Goal: Task Accomplishment & Management: Manage account settings

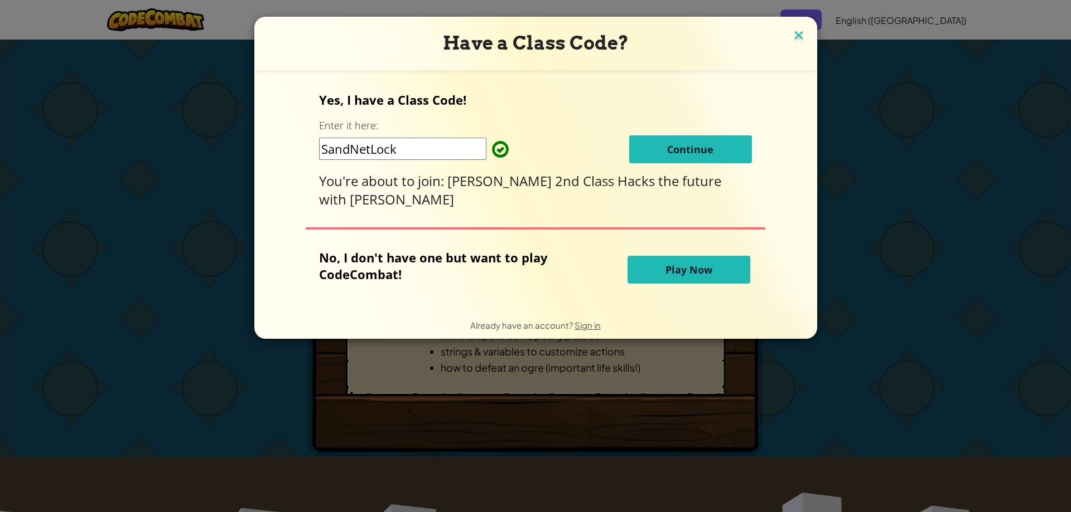
click at [791, 36] on img at bounding box center [798, 36] width 14 height 17
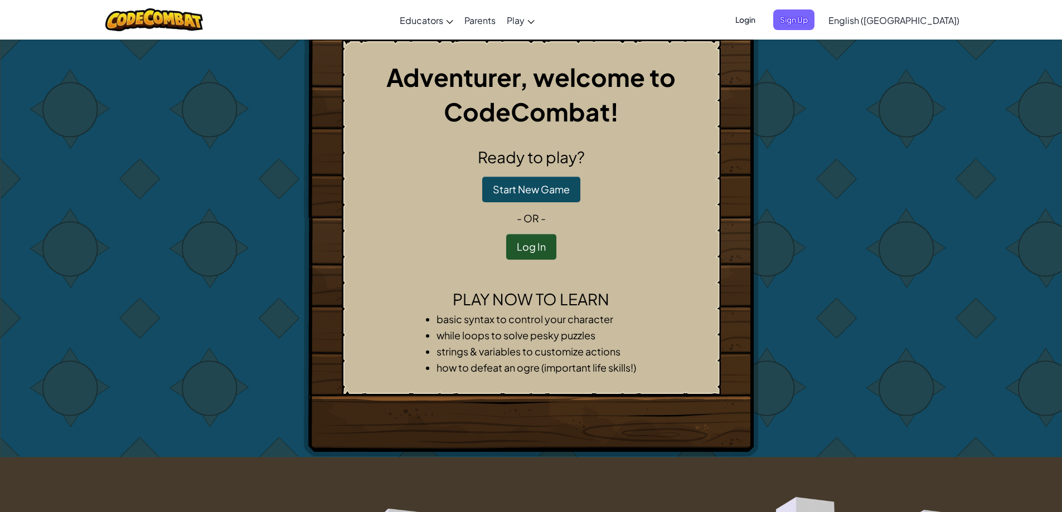
click at [762, 22] on span "Login" at bounding box center [745, 19] width 33 height 21
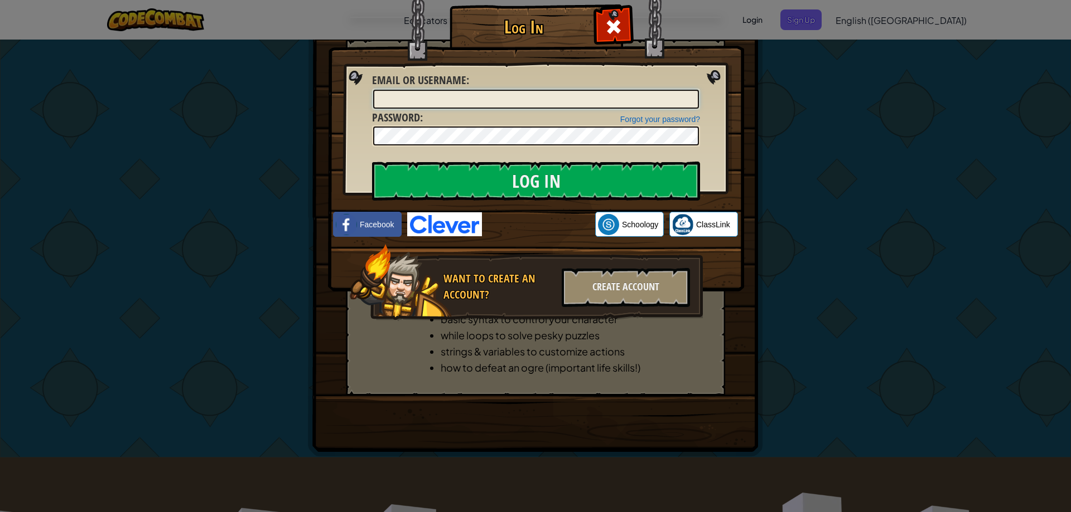
click at [580, 97] on input "Email or Username :" at bounding box center [536, 99] width 326 height 19
type input "[EMAIL_ADDRESS][DOMAIN_NAME]"
click at [372, 162] on input "Log In" at bounding box center [536, 181] width 328 height 39
